Goal: Find contact information: Find contact information

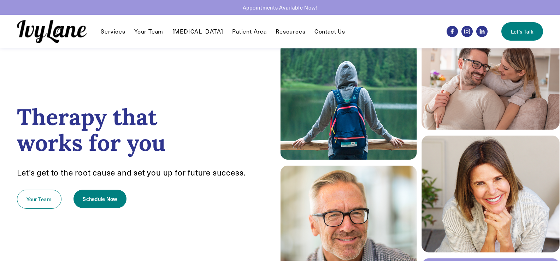
click at [315, 27] on div "Services Individual Therapy EMDR Reunification Therapy" at bounding box center [224, 31] width 415 height 23
click at [316, 30] on link "Contact Us" at bounding box center [329, 31] width 31 height 8
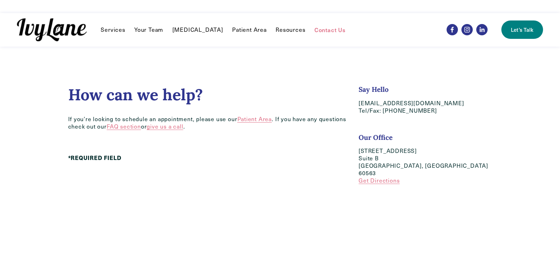
click at [517, 29] on link "Let's Talk" at bounding box center [522, 29] width 42 height 18
